Goal: Task Accomplishment & Management: Complete application form

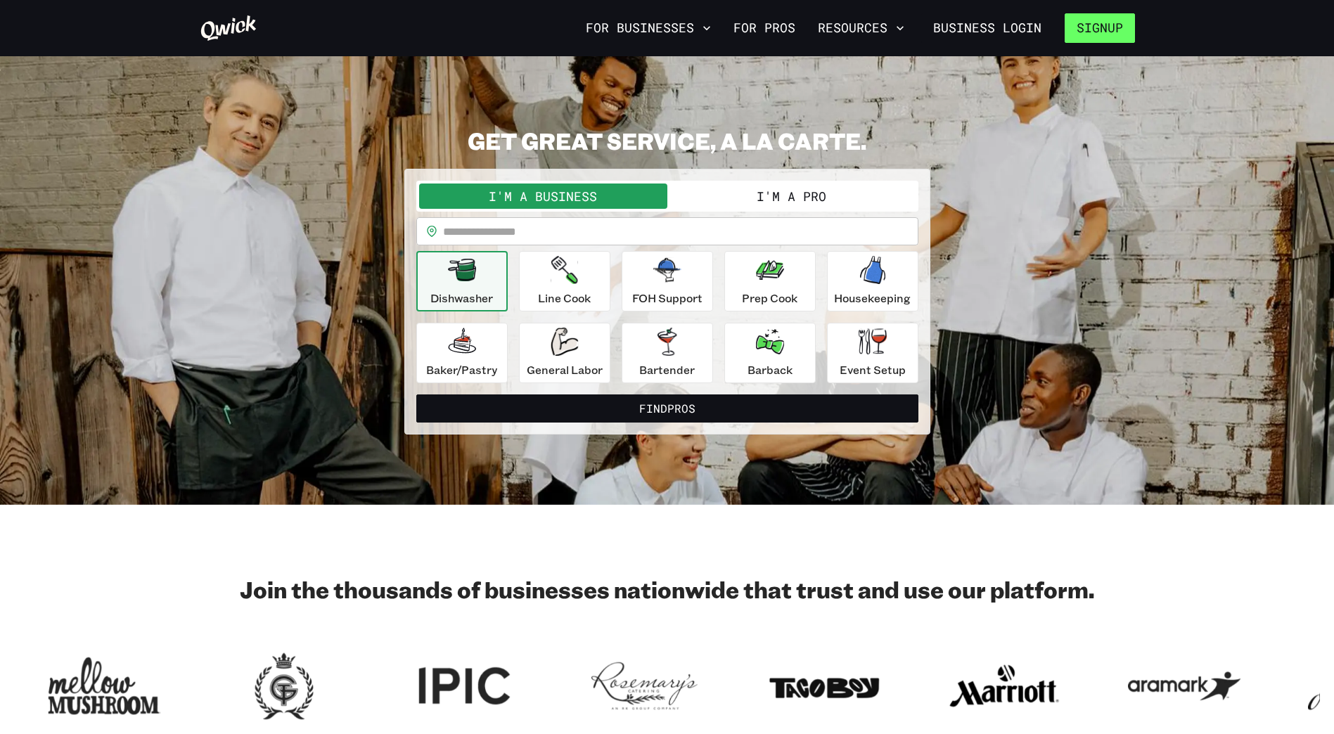
click at [1097, 24] on button "Signup" at bounding box center [1100, 28] width 70 height 30
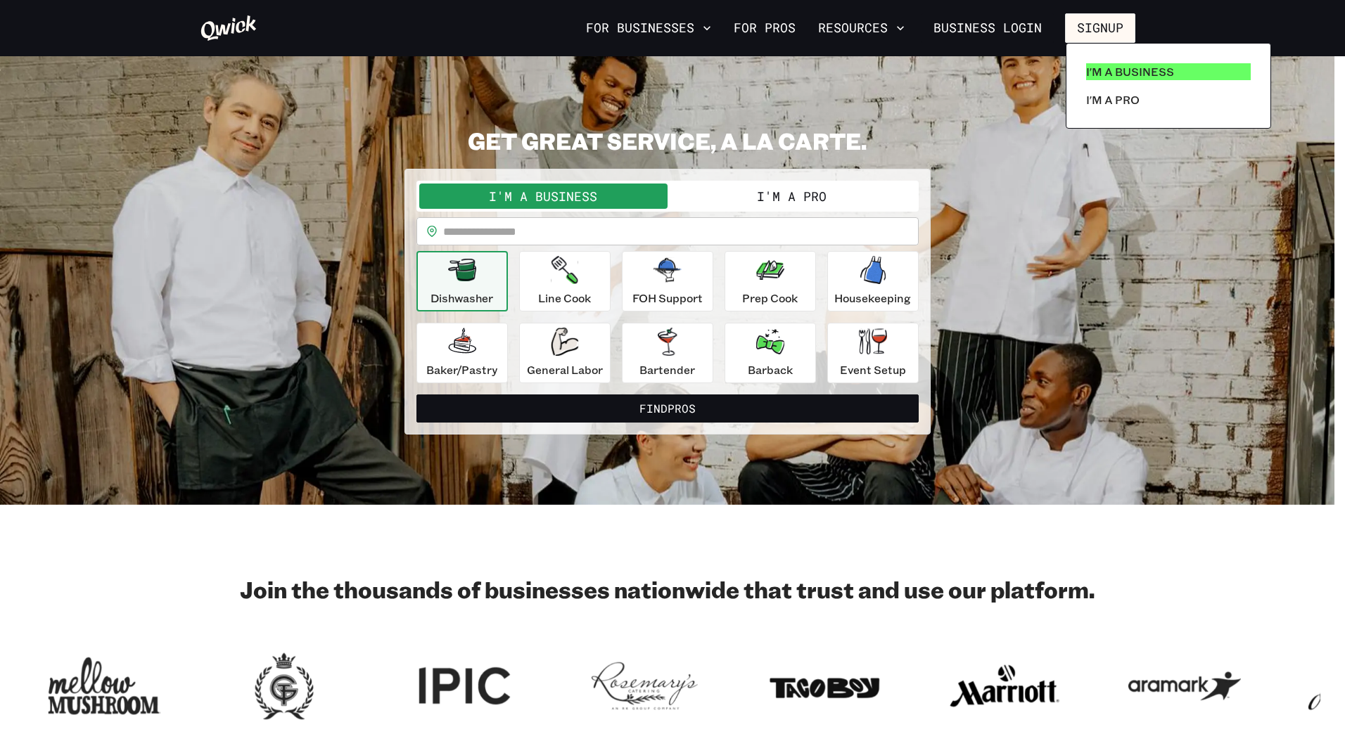
click at [1125, 72] on p "I'm a Business" at bounding box center [1130, 71] width 88 height 17
